Goal: Find specific page/section: Find specific page/section

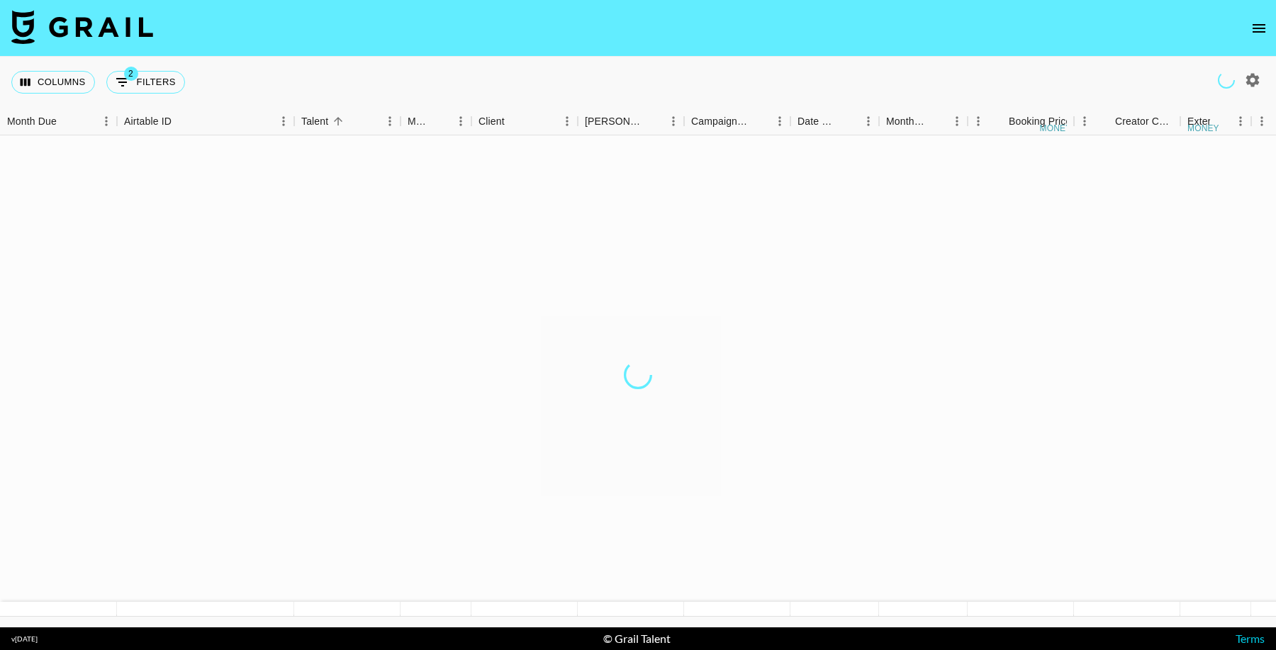
click at [1250, 32] on icon "open drawer" at bounding box center [1258, 28] width 17 height 17
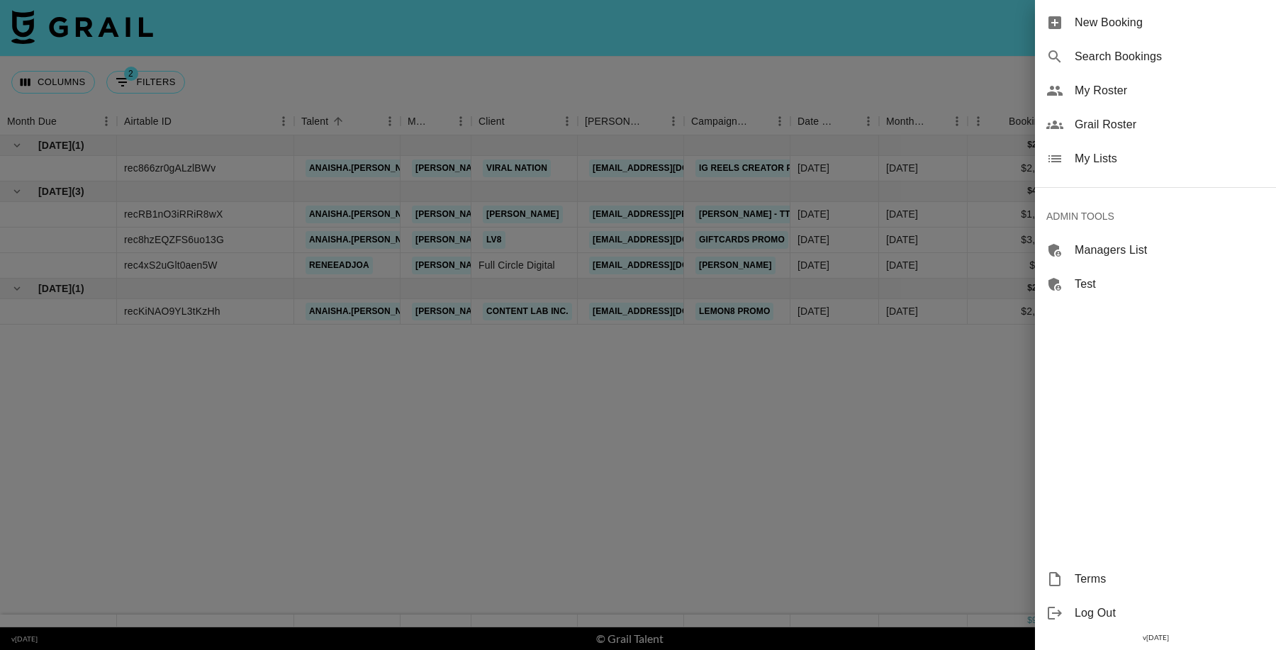
click at [1161, 127] on span "Grail Roster" at bounding box center [1169, 124] width 190 height 17
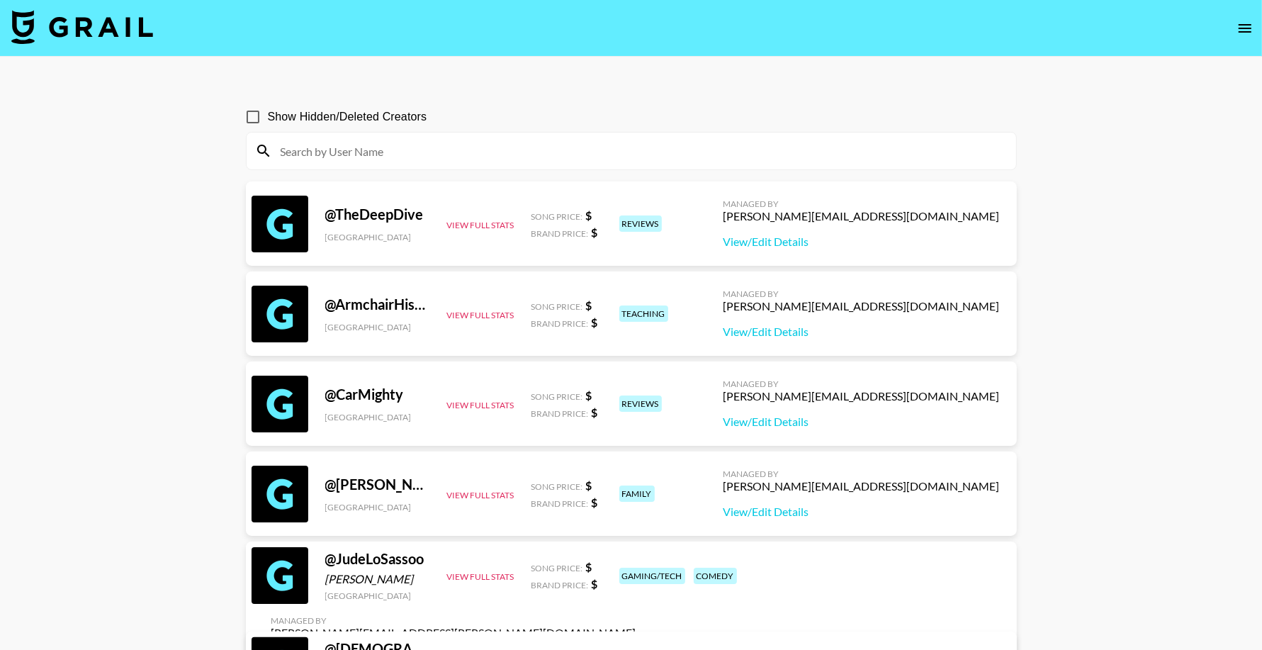
click at [474, 152] on input at bounding box center [640, 151] width 736 height 23
type input "caregiver"
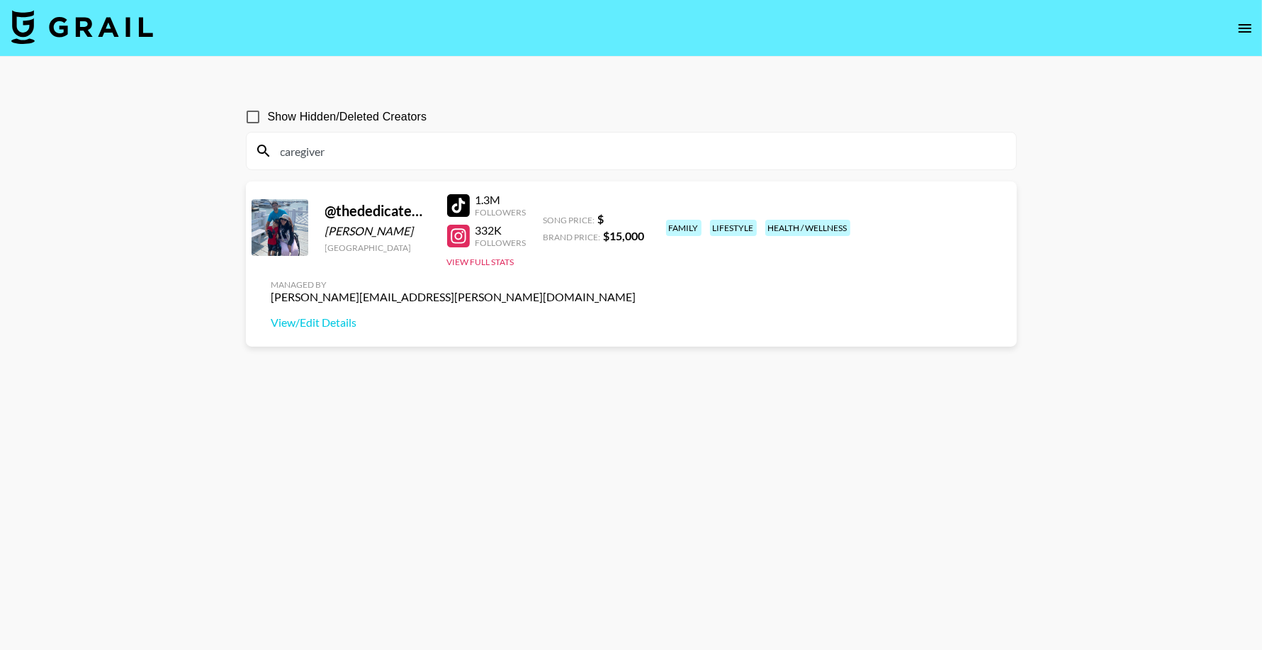
click at [476, 150] on input "caregiver" at bounding box center [640, 151] width 736 height 23
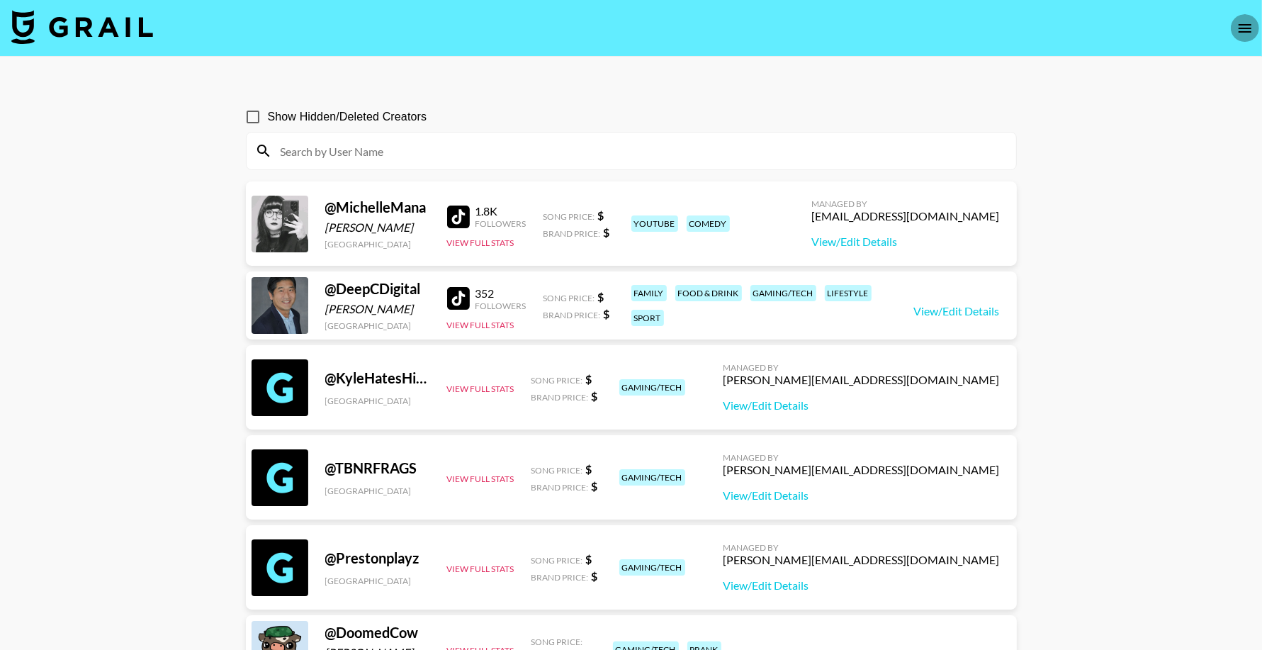
click at [1247, 27] on icon "open drawer" at bounding box center [1245, 28] width 13 height 9
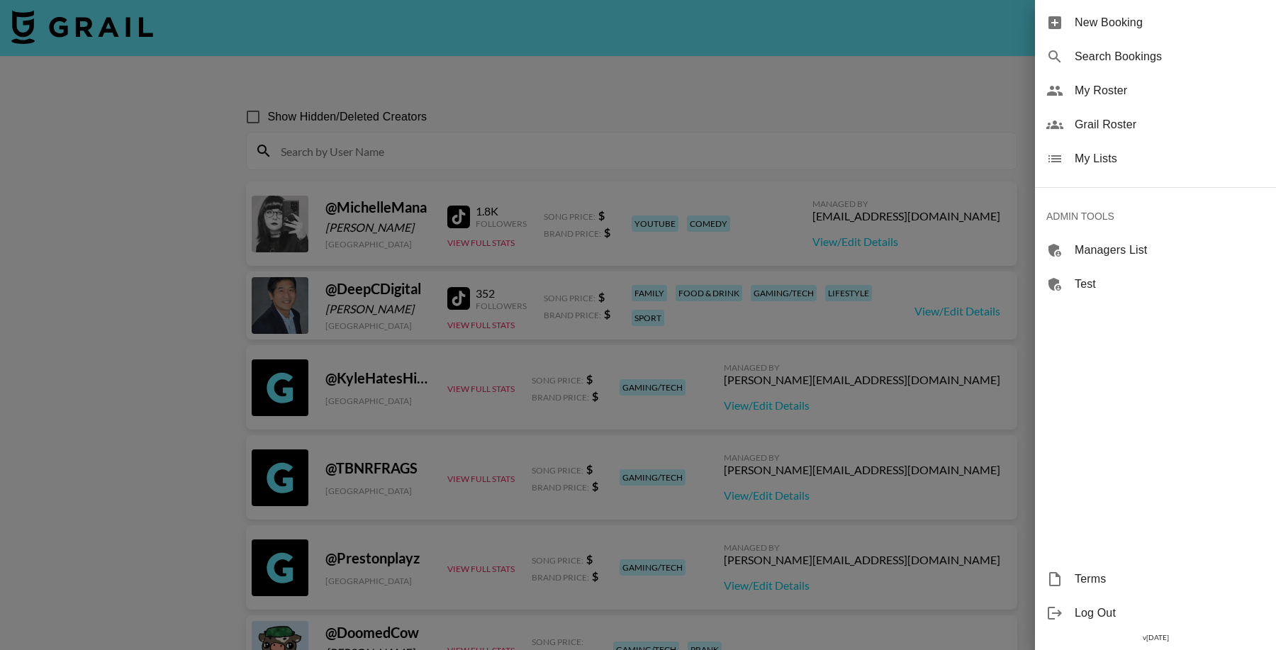
click at [741, 86] on div at bounding box center [638, 325] width 1276 height 650
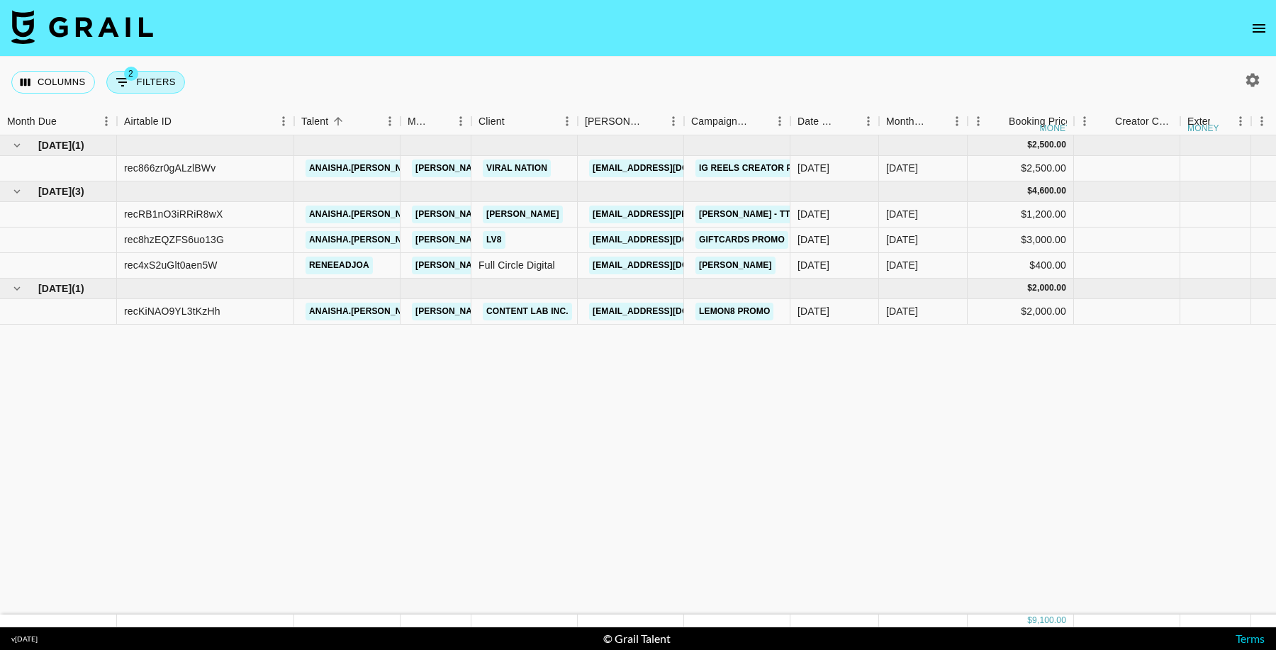
click at [157, 81] on button "2 Filters" at bounding box center [145, 82] width 79 height 23
select select "status"
select select "not"
select select "cancelled"
select select "videoLink"
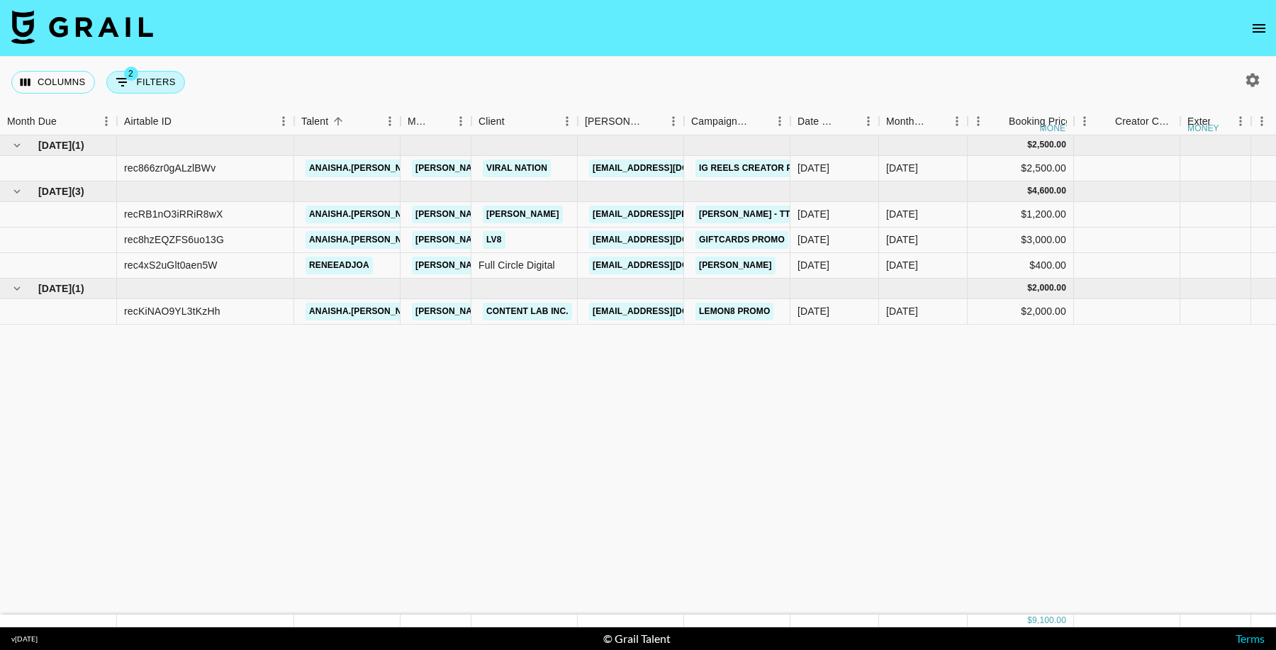
select select "isEmpty"
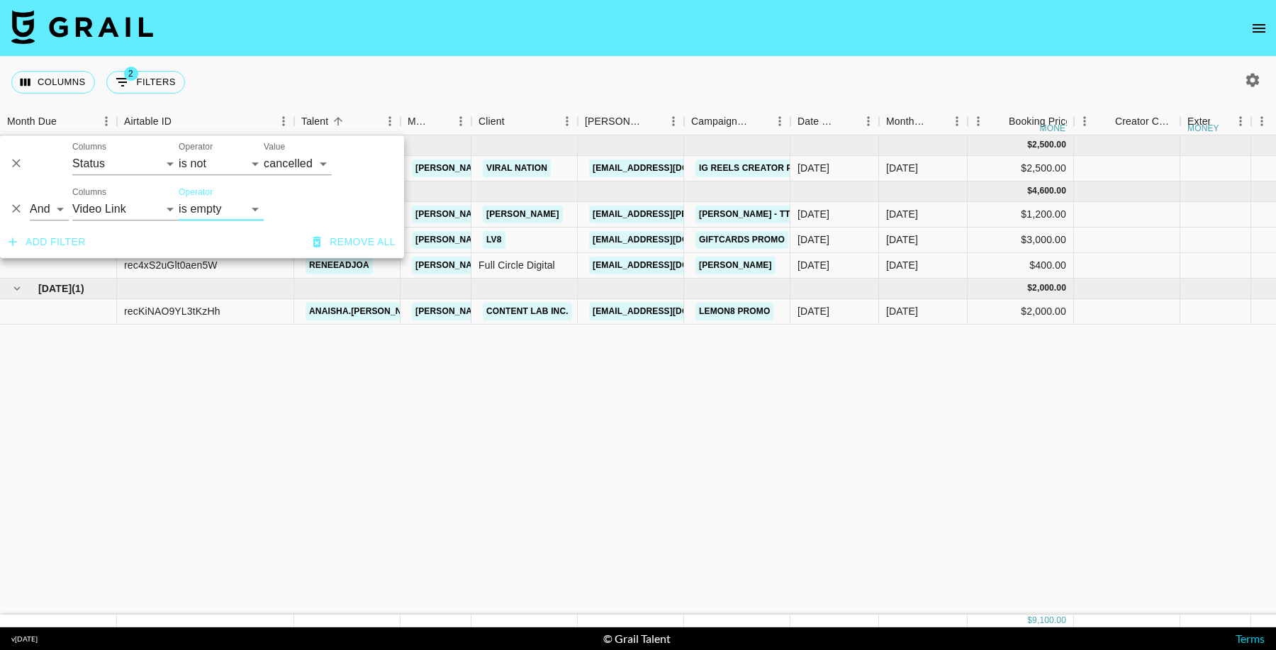
click at [19, 206] on icon "Delete" at bounding box center [16, 209] width 14 height 14
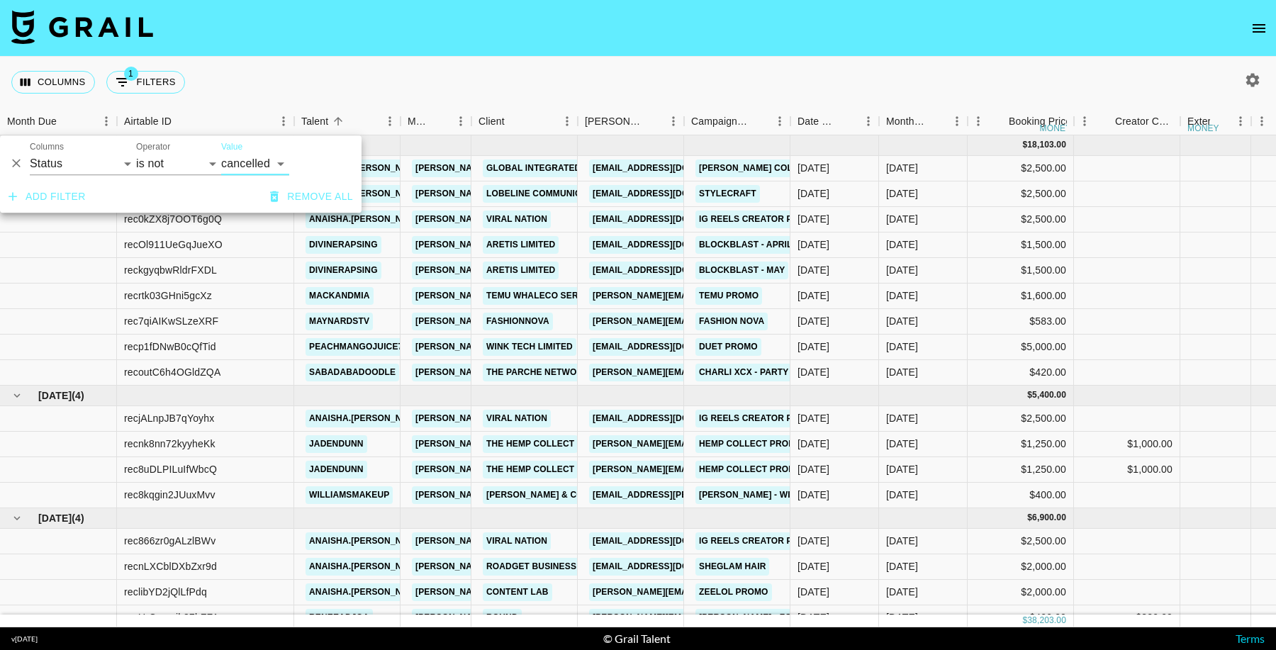
click at [17, 165] on icon "Delete" at bounding box center [16, 164] width 14 height 14
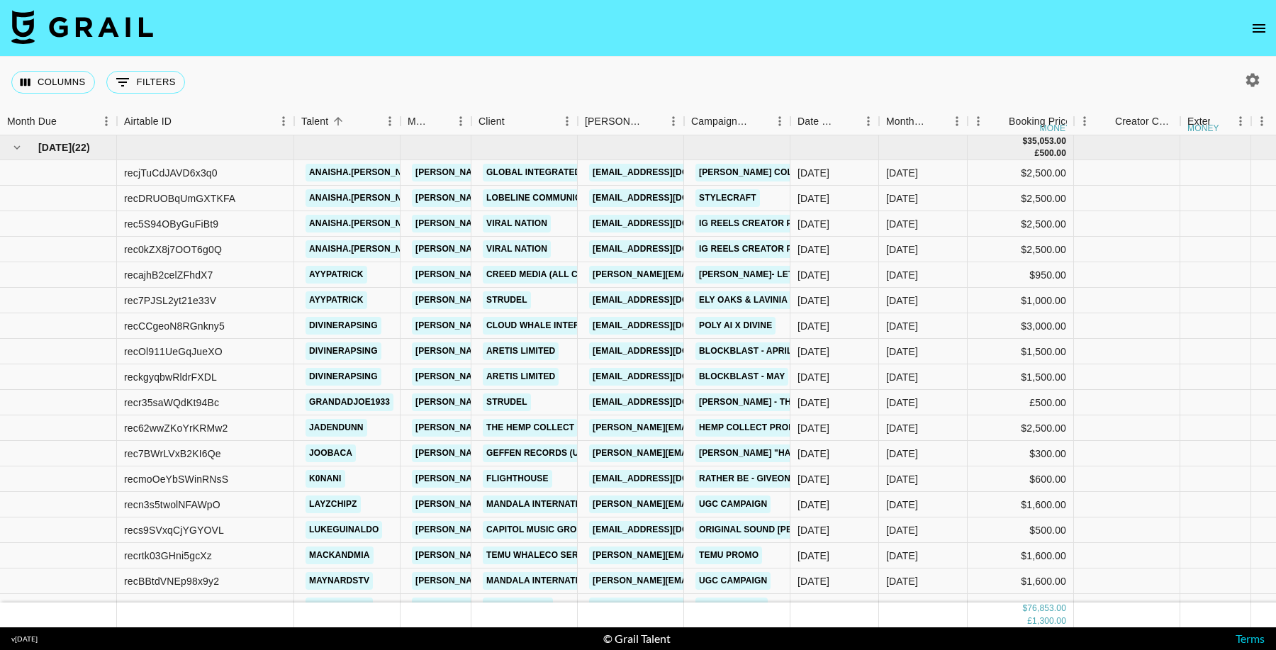
click at [1257, 76] on icon "button" at bounding box center [1252, 79] width 13 height 13
select select "[DATE]"
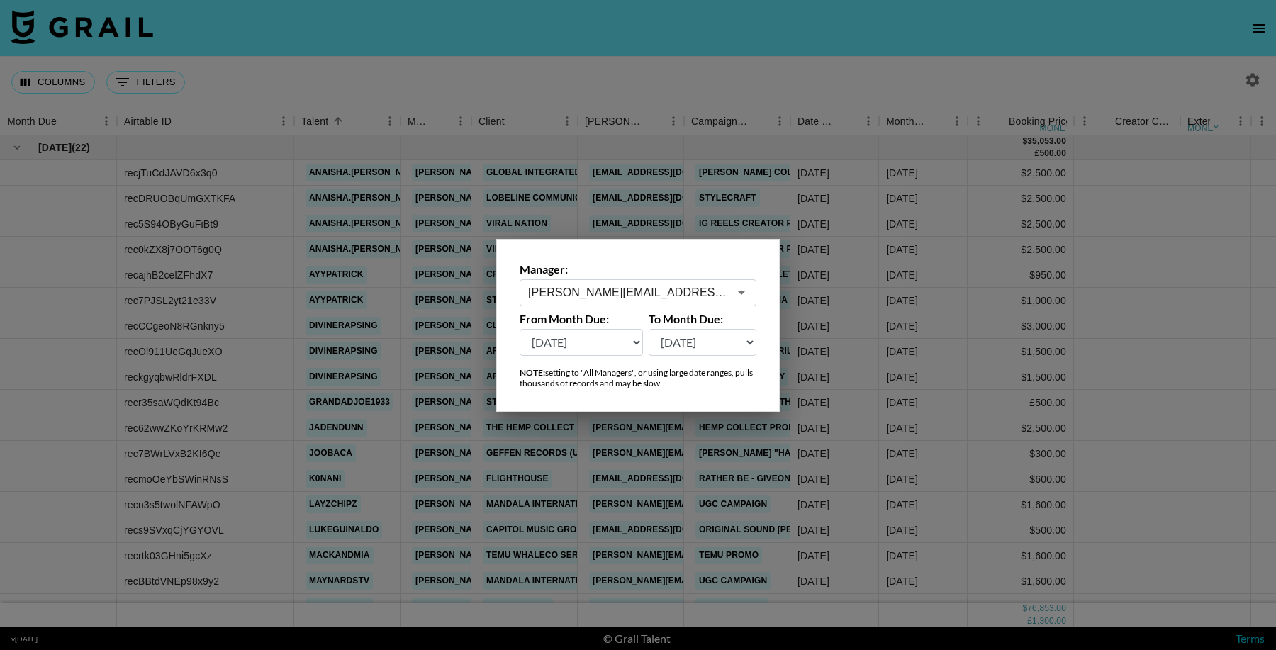
click at [642, 295] on input "[PERSON_NAME][EMAIL_ADDRESS][DOMAIN_NAME]" at bounding box center [628, 292] width 201 height 16
click at [662, 320] on li "[PERSON_NAME][EMAIL_ADDRESS][DOMAIN_NAME]" at bounding box center [637, 330] width 237 height 37
type input "[PERSON_NAME][EMAIL_ADDRESS][DOMAIN_NAME]"
click at [578, 334] on select "[DATE] [DATE] '[DATE] May '[DATE] Mar '[DATE] Jan '[DATE] Nov '[DATE] Sep '[DAT…" at bounding box center [580, 342] width 123 height 27
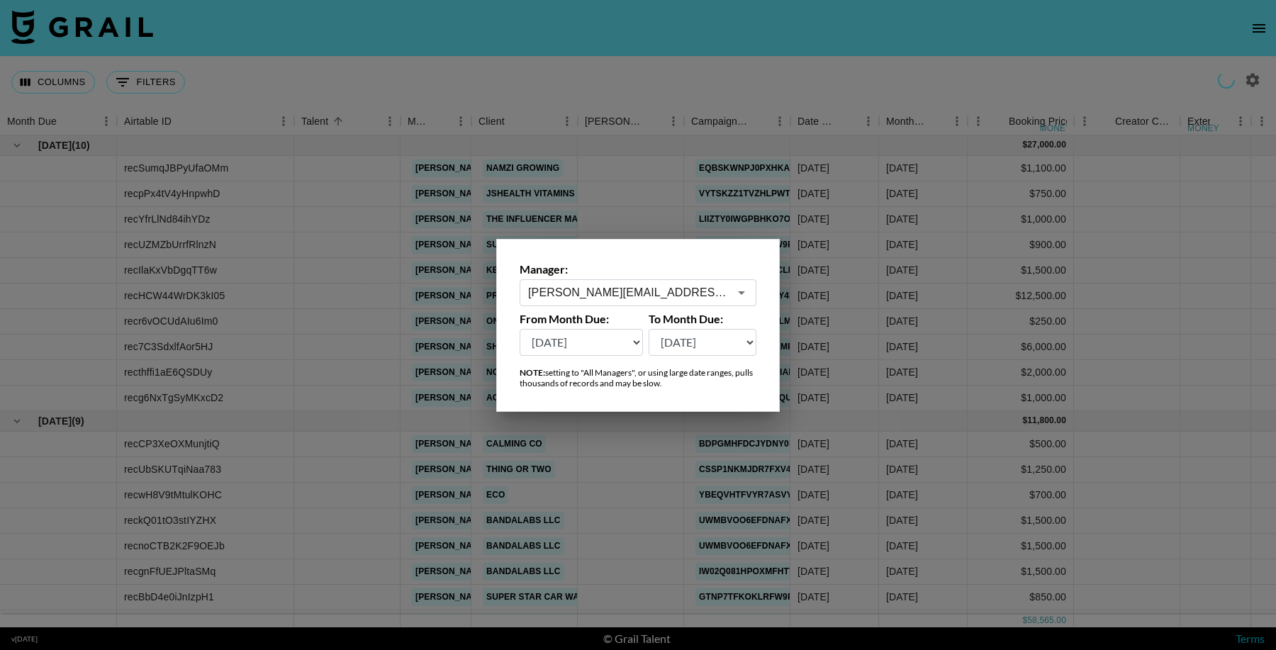
select select "[DATE]"
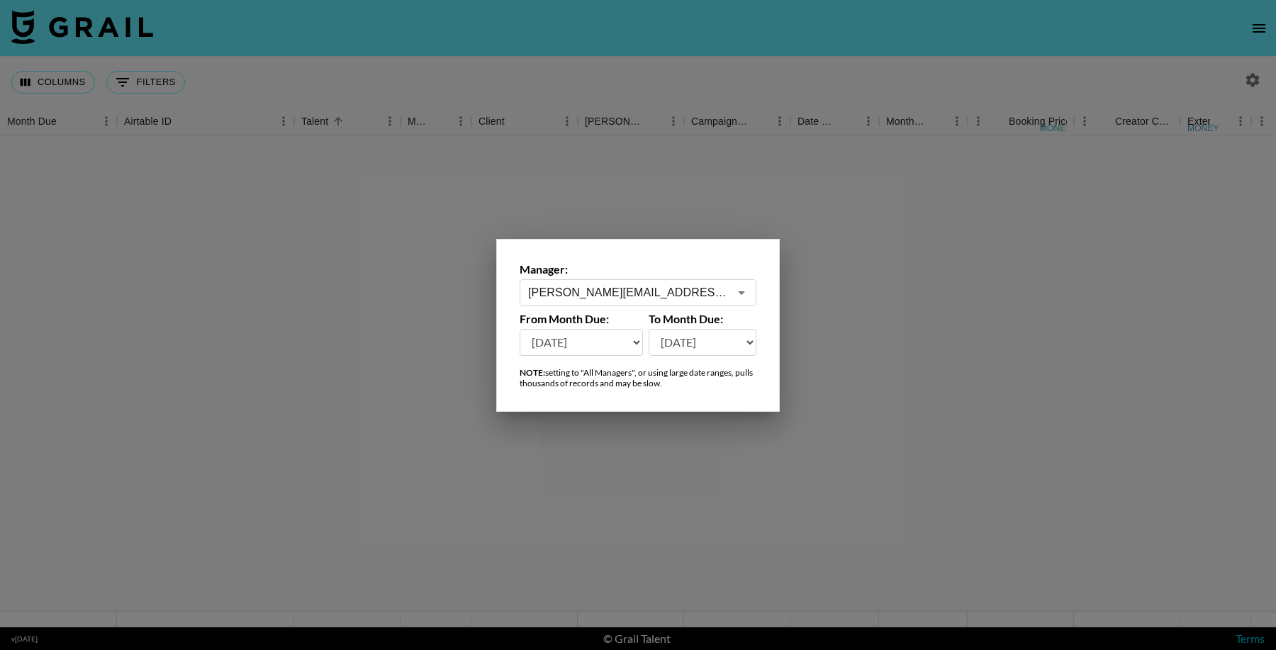
click at [842, 76] on div at bounding box center [638, 325] width 1276 height 650
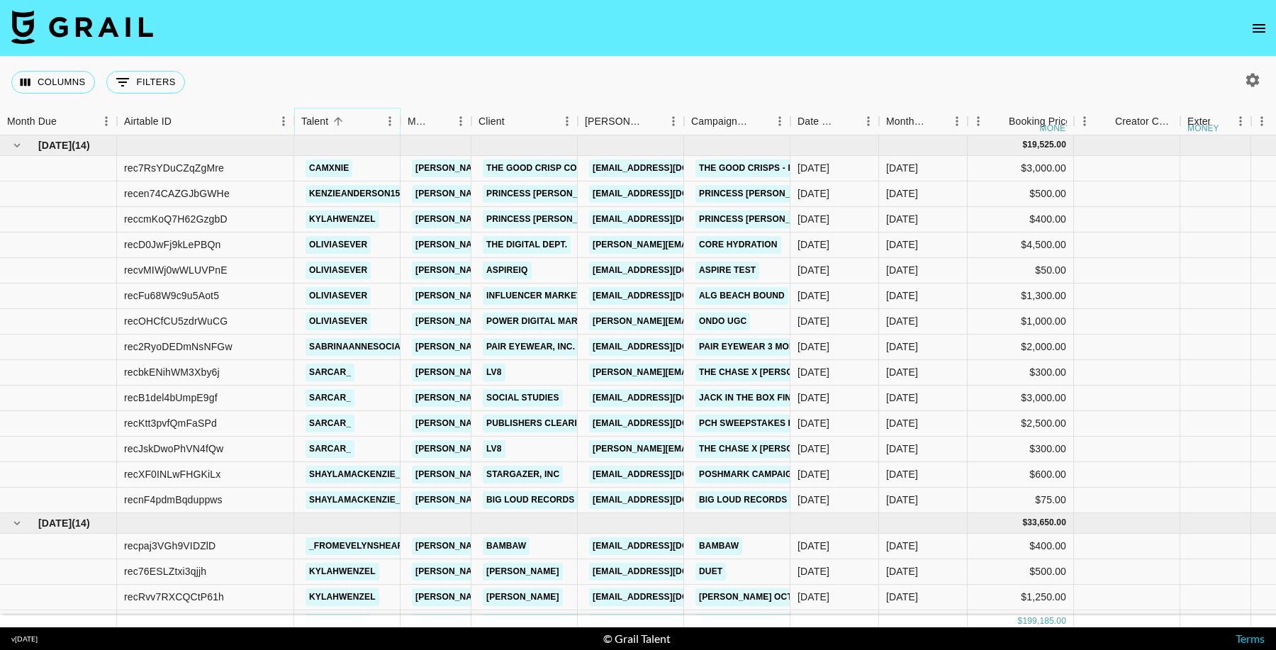
click at [388, 120] on icon "Menu" at bounding box center [390, 121] width 14 height 14
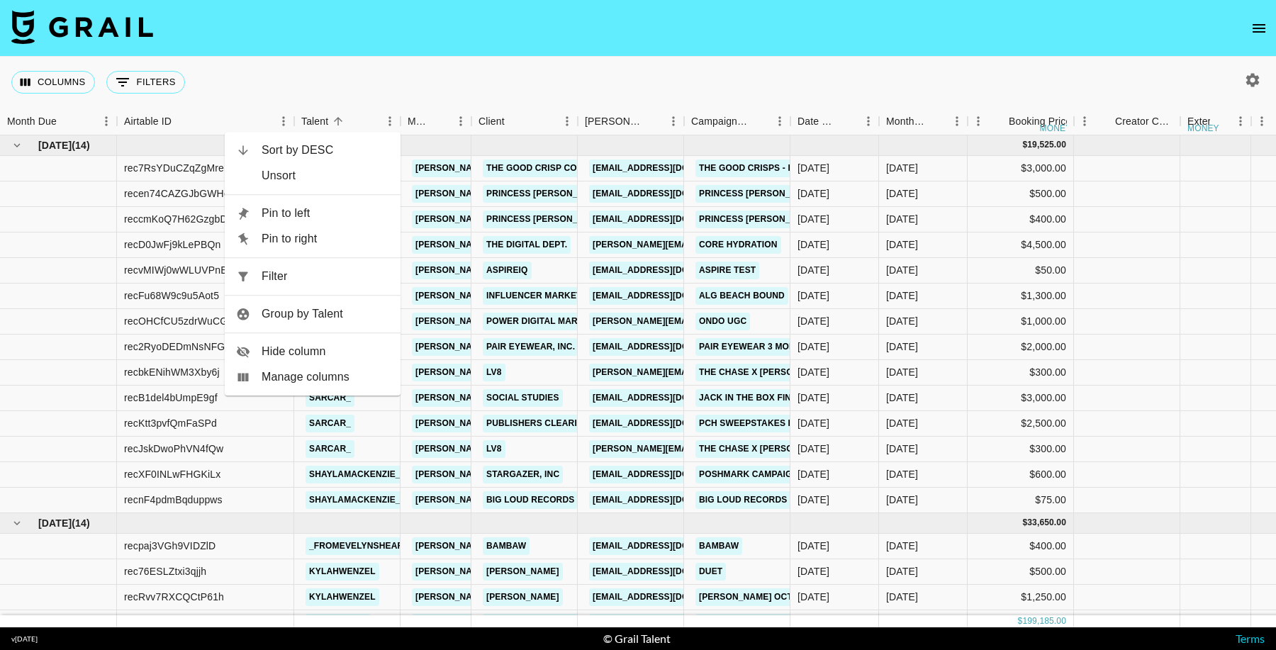
click at [347, 283] on span "Filter" at bounding box center [325, 276] width 128 height 17
select select "talentName"
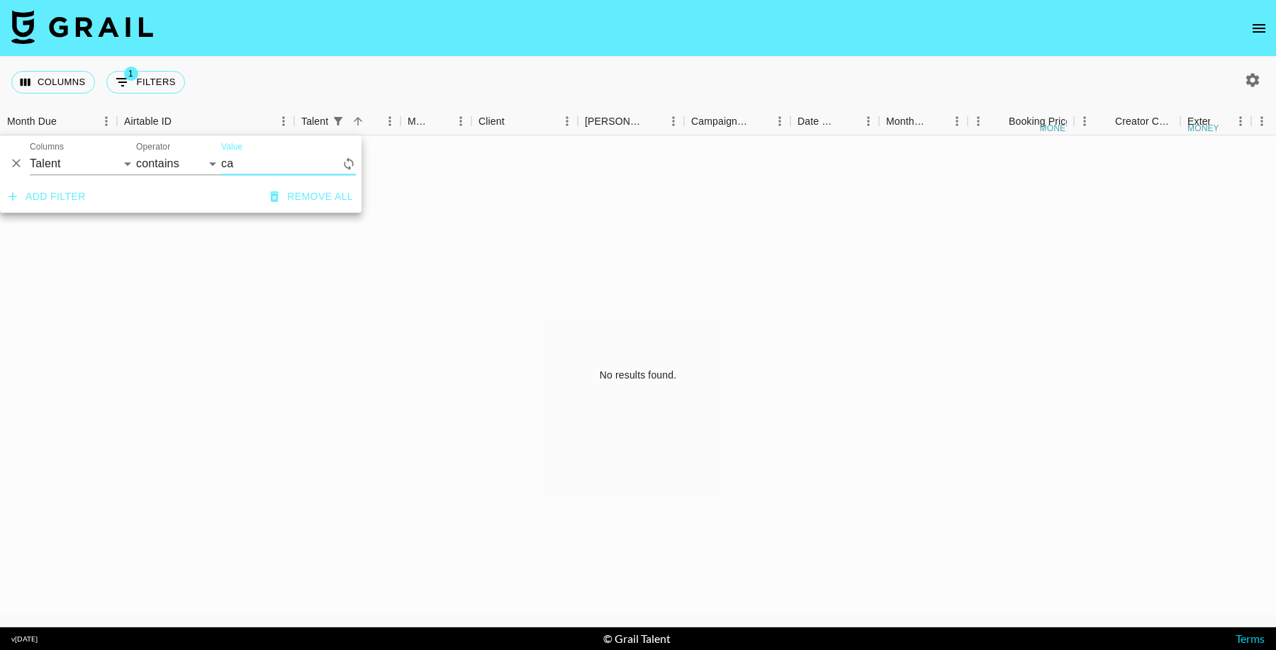
type input "c"
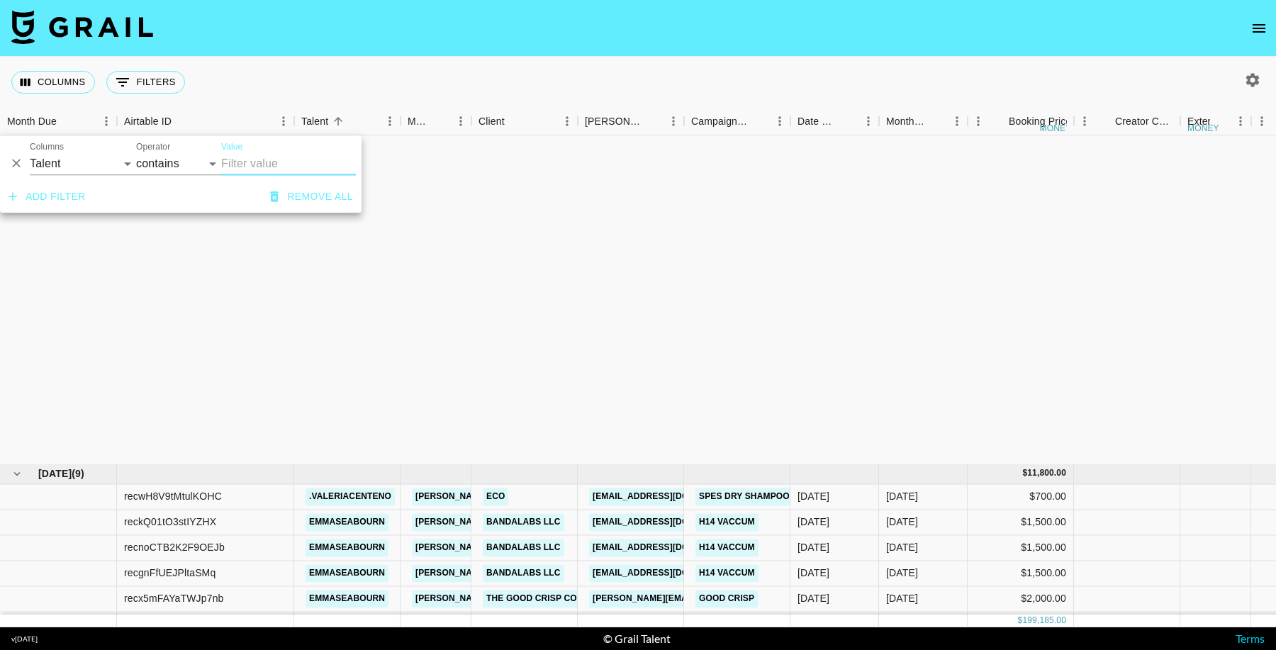
scroll to position [2430, 0]
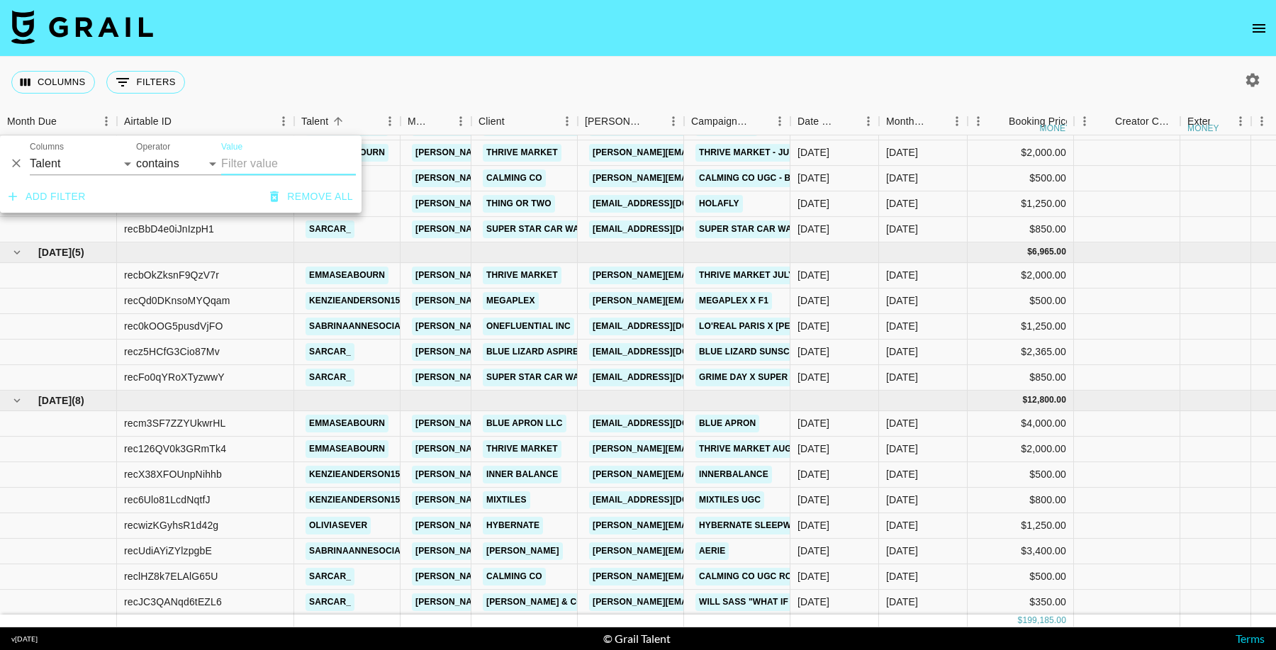
click at [1251, 86] on icon "button" at bounding box center [1252, 79] width 13 height 13
select select "[DATE]"
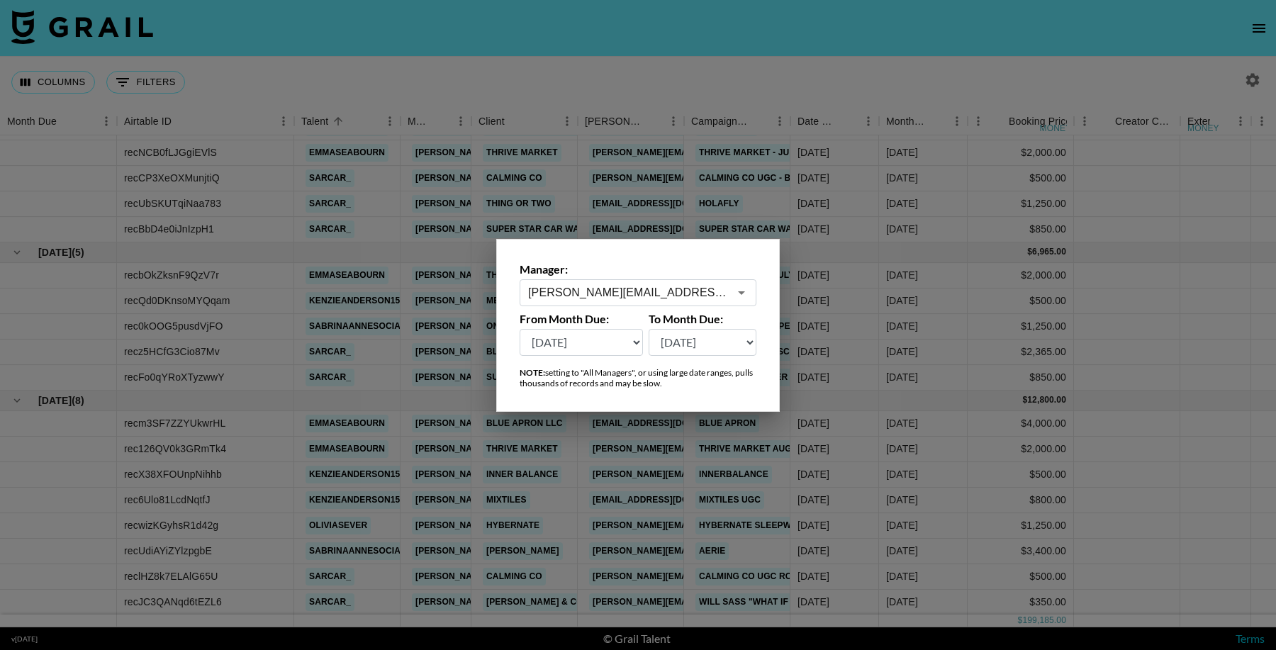
click at [938, 53] on div at bounding box center [638, 325] width 1276 height 650
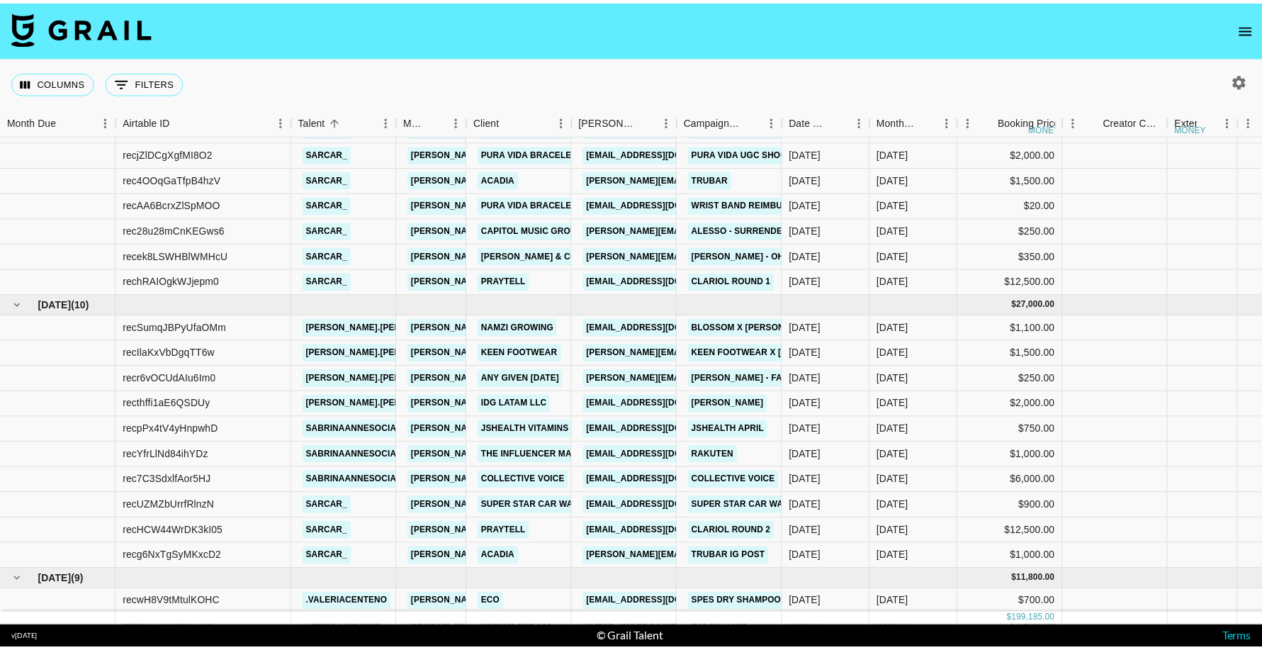
scroll to position [1839, 0]
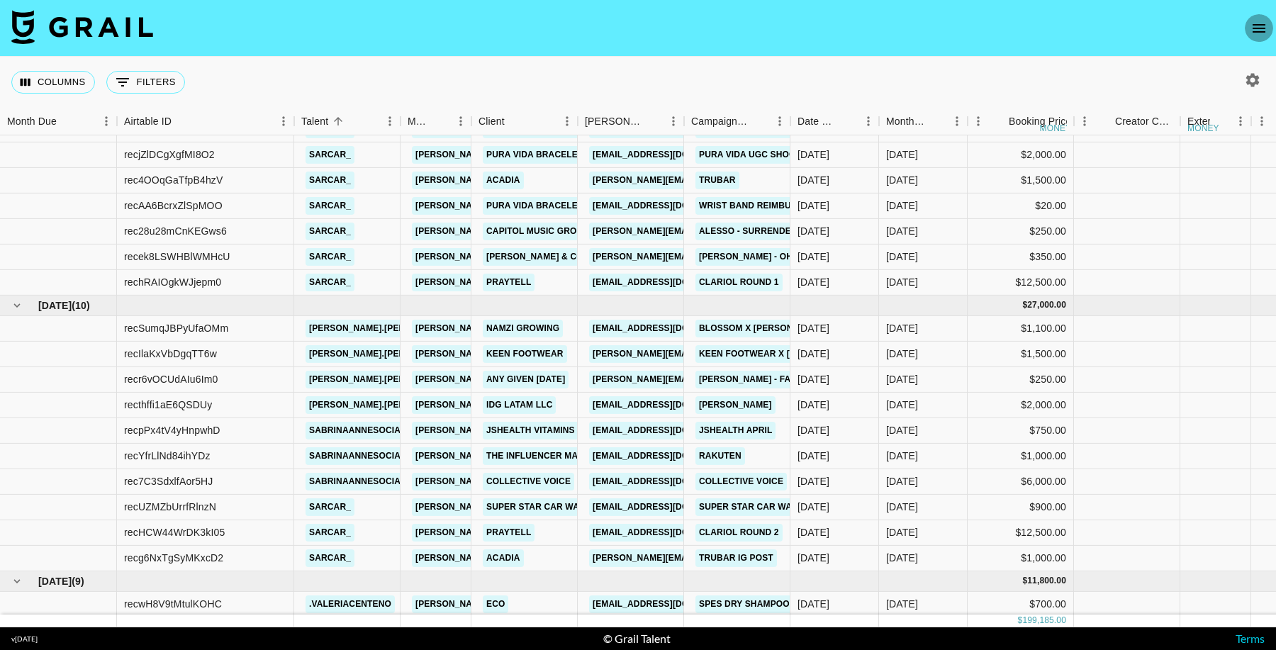
click at [1259, 23] on icon "open drawer" at bounding box center [1258, 28] width 17 height 17
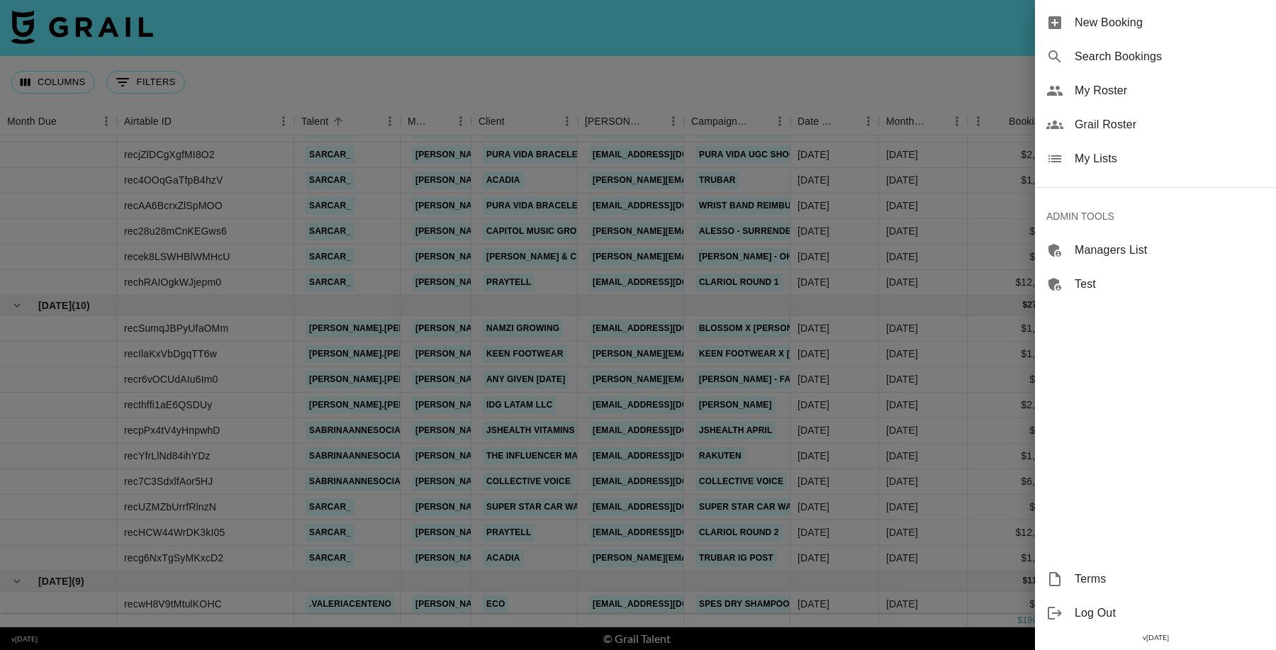
click at [1160, 112] on div "Grail Roster" at bounding box center [1155, 125] width 241 height 34
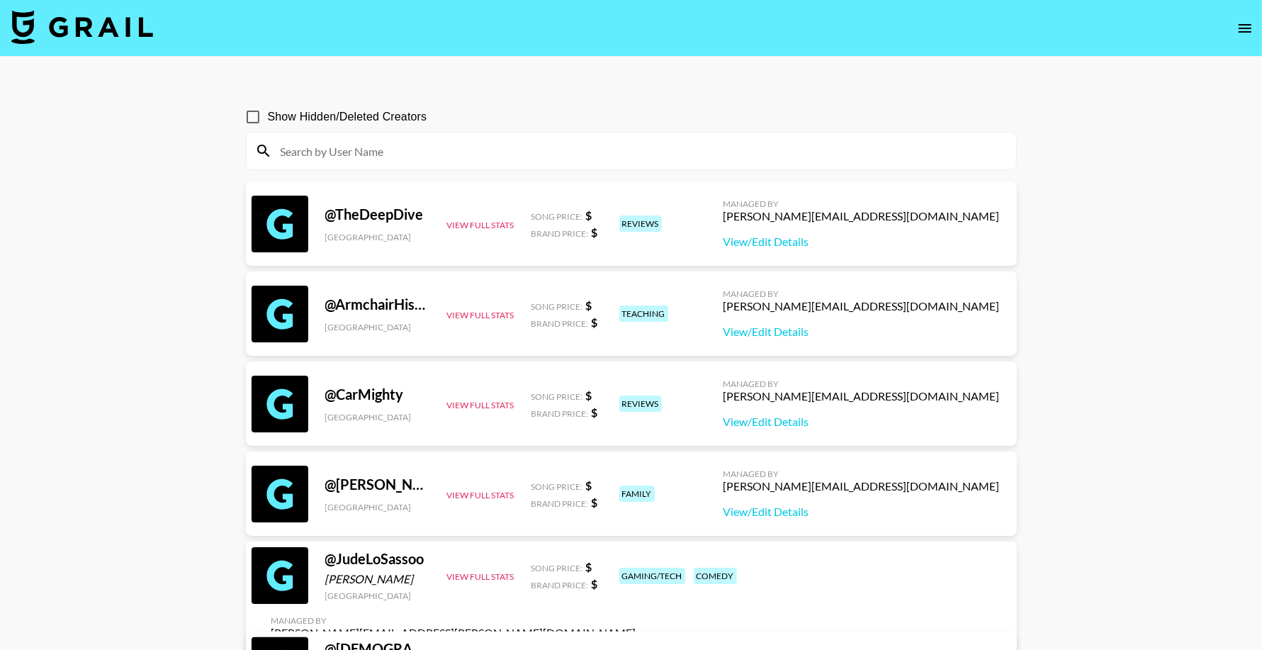
click at [411, 139] on div at bounding box center [632, 151] width 770 height 37
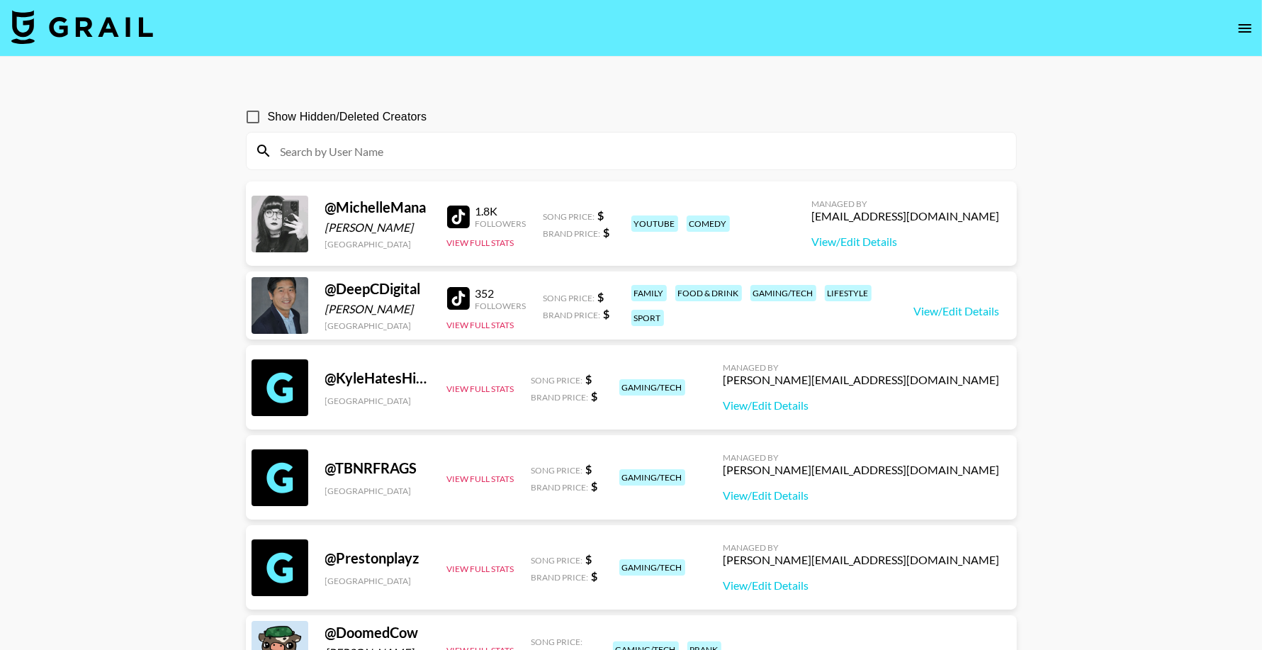
click at [412, 152] on input at bounding box center [640, 151] width 736 height 23
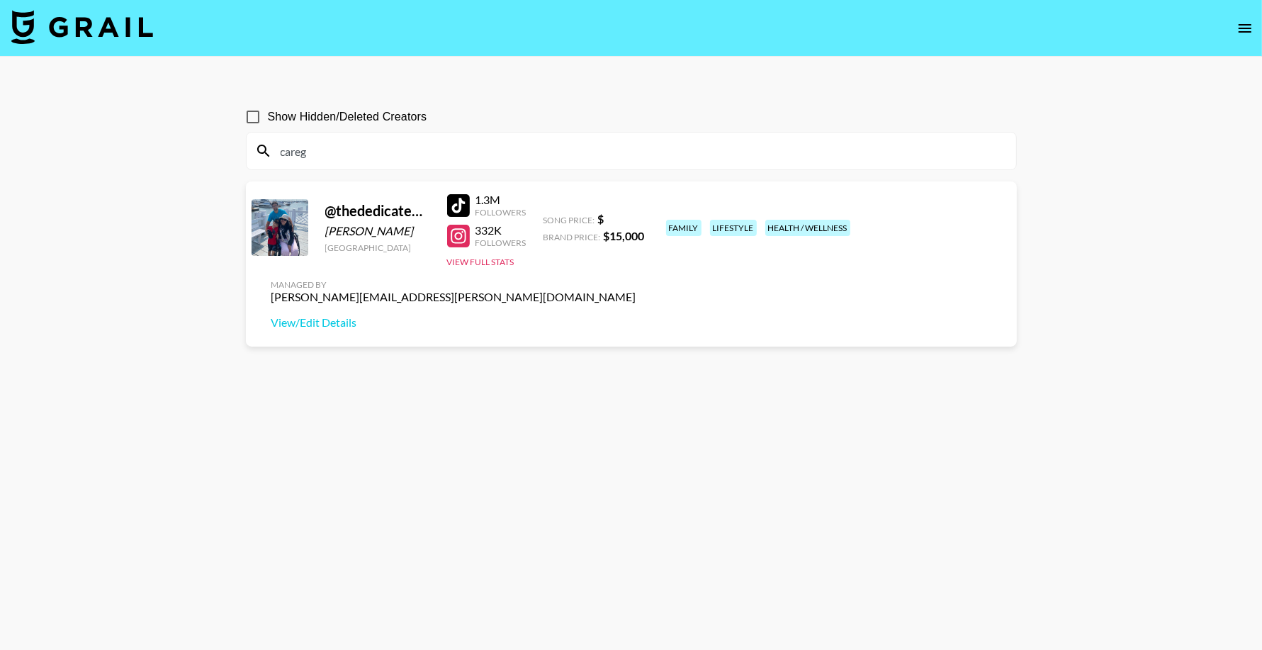
type input "careg"
click at [241, 108] on input "Show Hidden/Deleted Creators" at bounding box center [253, 117] width 30 height 30
click at [249, 116] on input "Show Hidden/Deleted Creators" at bounding box center [253, 117] width 30 height 30
checkbox input "false"
click at [464, 208] on div at bounding box center [458, 205] width 23 height 23
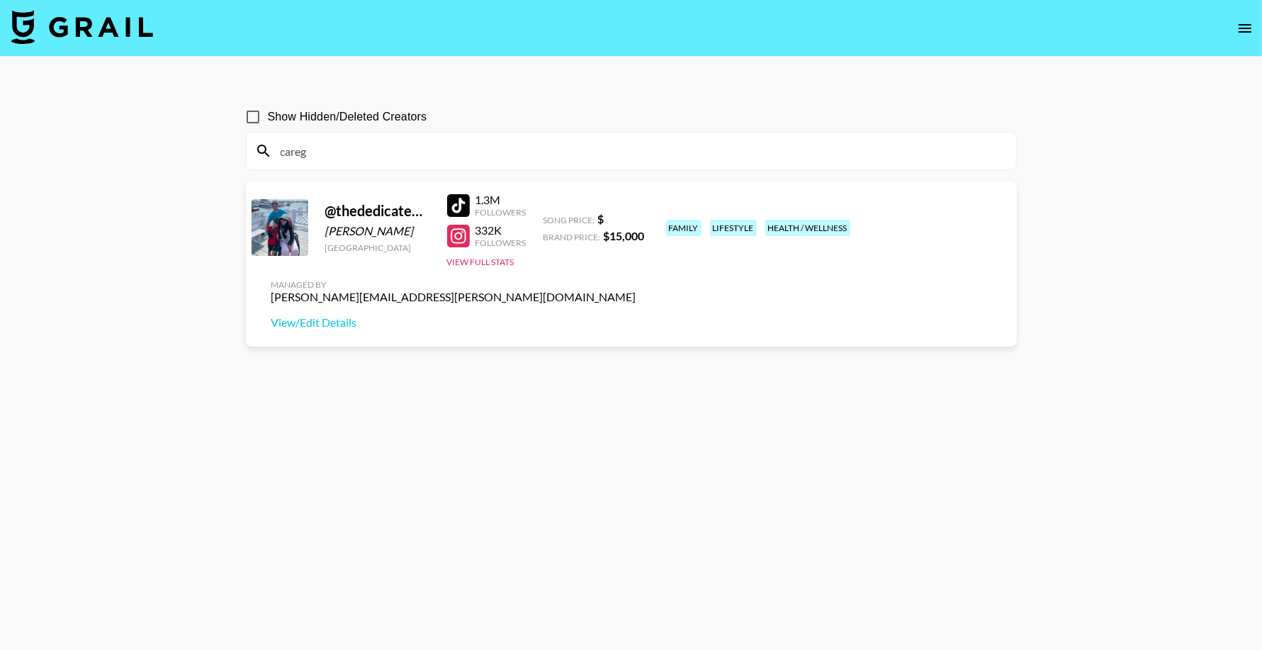
drag, startPoint x: 490, startPoint y: 363, endPoint x: 311, endPoint y: 4, distance: 400.9
click at [490, 357] on section "Show Hidden/Deleted Creators careg @ thededicatedcaregiver [PERSON_NAME] [GEOGR…" at bounding box center [631, 359] width 771 height 536
